Goal: Task Accomplishment & Management: Manage account settings

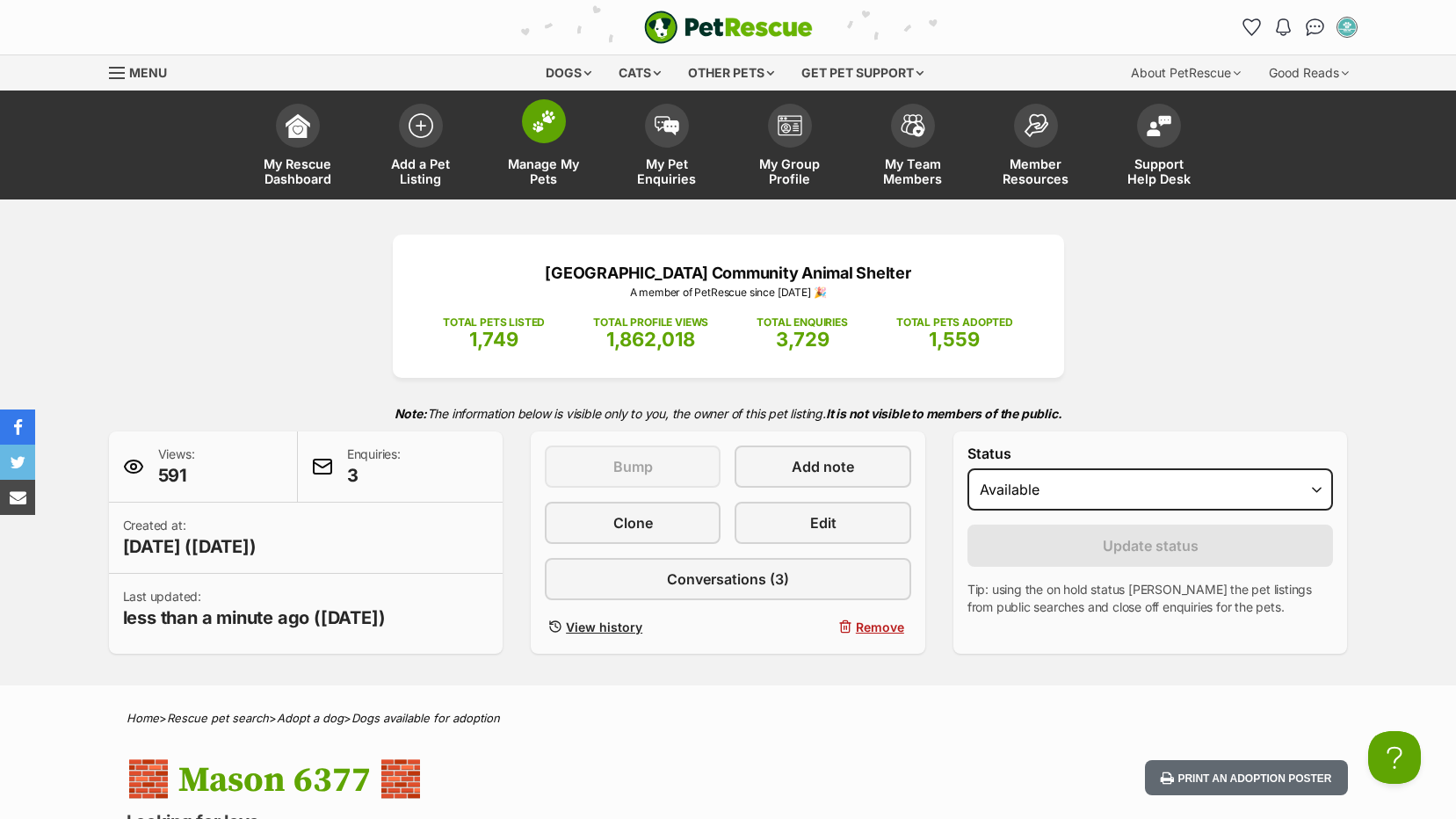
drag, startPoint x: 0, startPoint y: 0, endPoint x: 562, endPoint y: 175, distance: 588.6
click at [562, 175] on span "Manage My Pets" at bounding box center [544, 171] width 79 height 30
